Goal: Navigation & Orientation: Find specific page/section

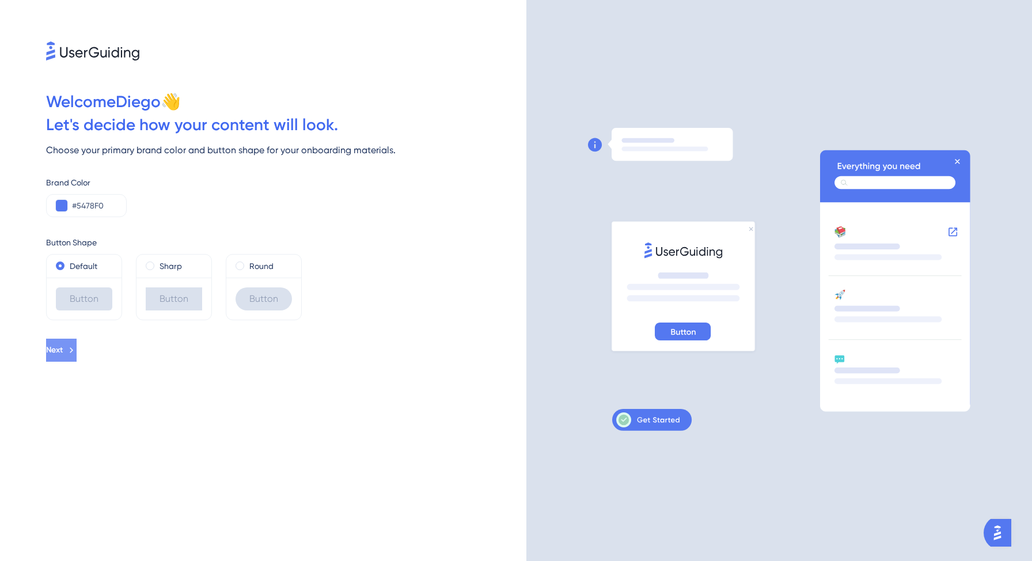
click at [77, 354] on button "Next" at bounding box center [61, 350] width 31 height 23
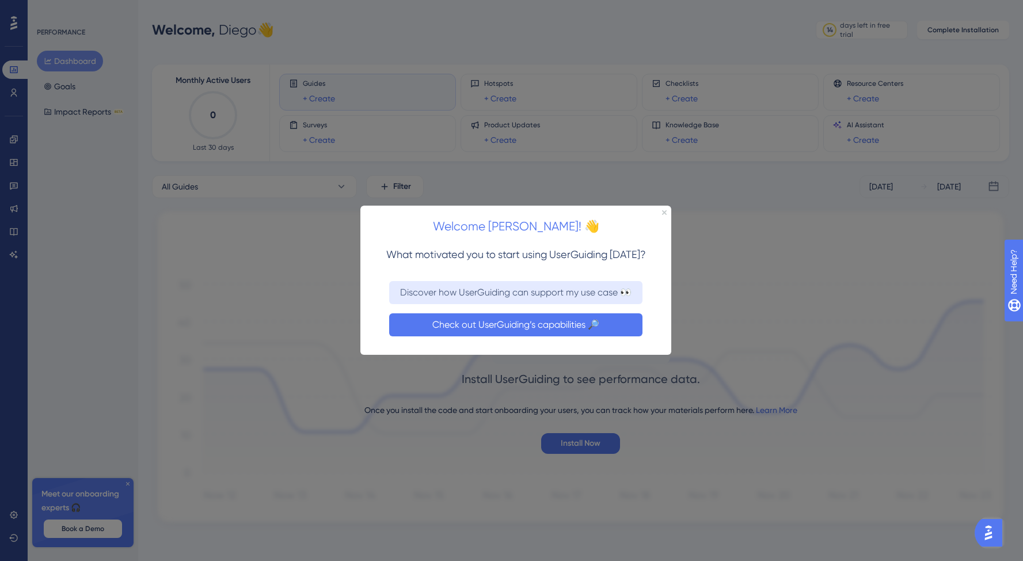
click at [479, 328] on button "Check out UserGuiding’s capabilities 🔎" at bounding box center [515, 324] width 253 height 23
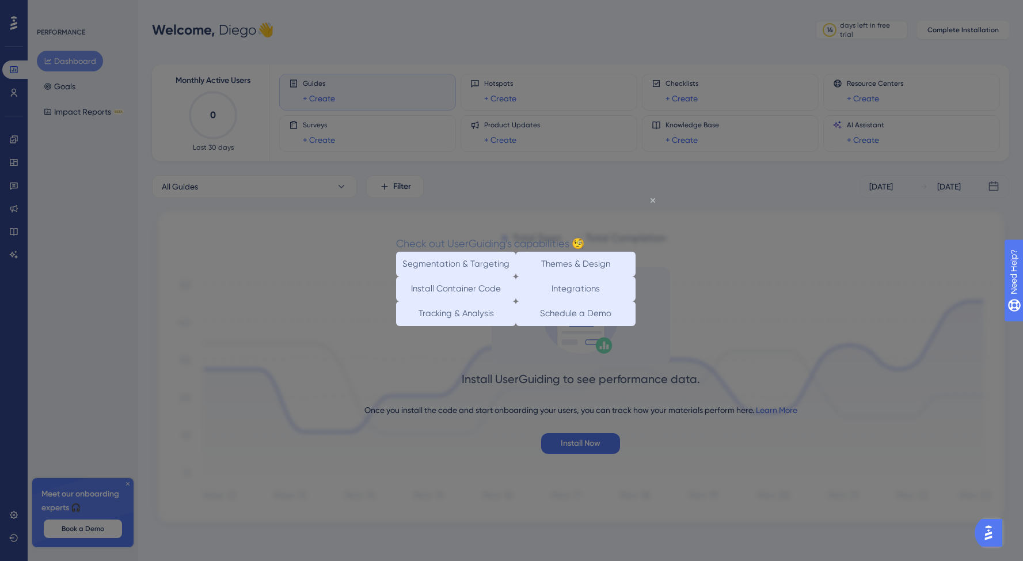
click at [651, 199] on icon "Close Preview" at bounding box center [653, 200] width 5 height 5
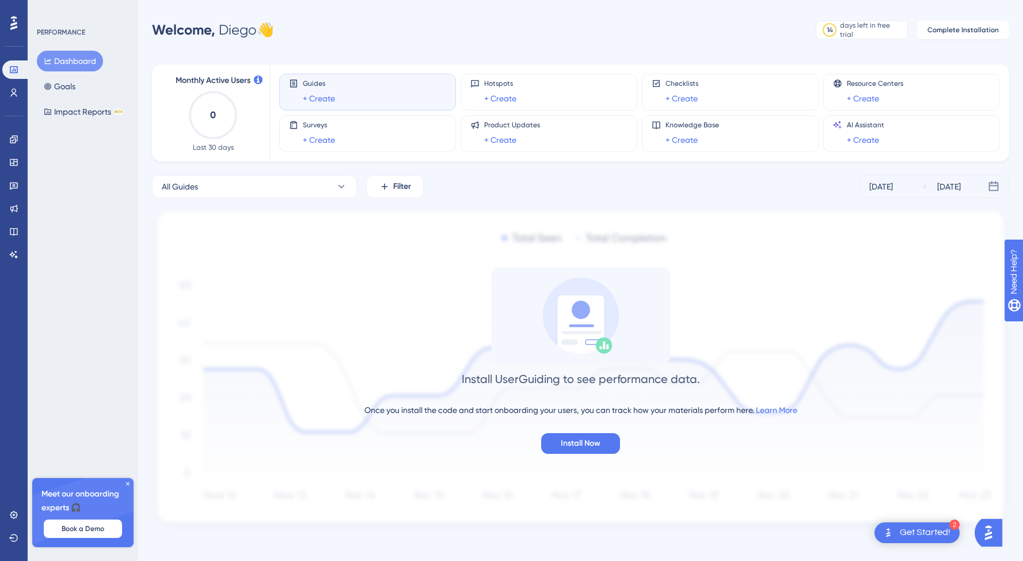
click at [127, 481] on icon at bounding box center [127, 483] width 7 height 7
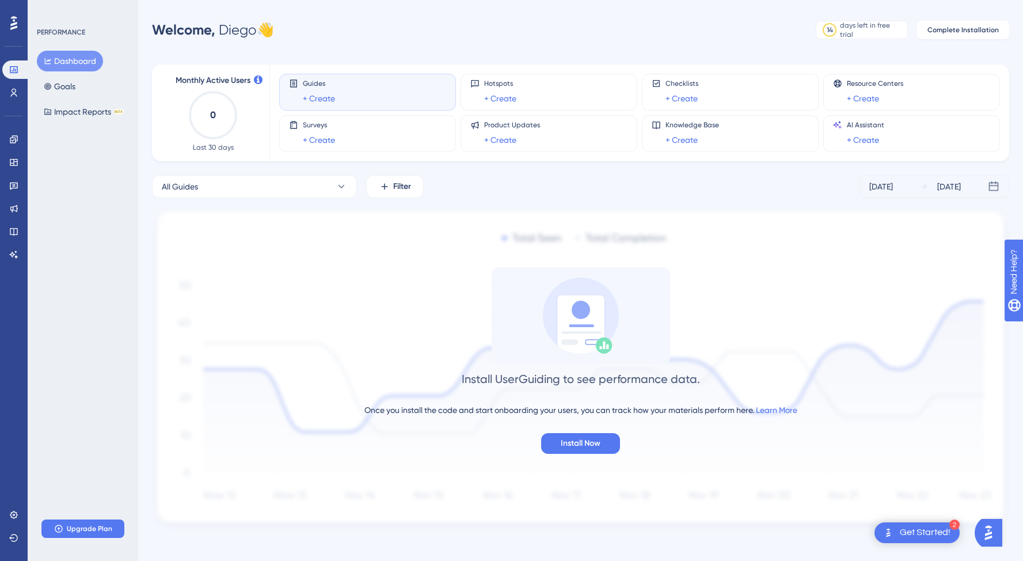
click at [359, 85] on div "Guides + Create" at bounding box center [367, 92] width 157 height 26
click at [15, 28] on icon at bounding box center [13, 23] width 7 height 14
